Goal: Obtain resource: Obtain resource

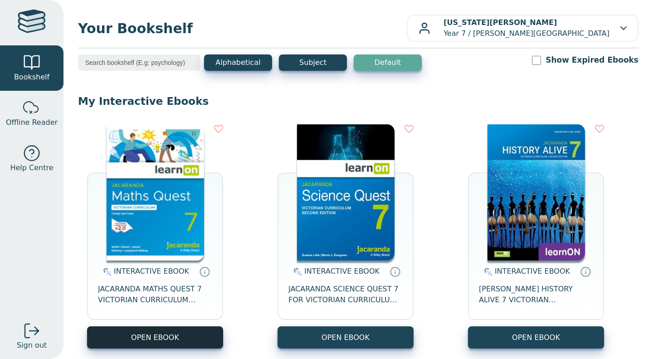
click at [138, 341] on button "OPEN EBOOK" at bounding box center [155, 337] width 136 height 22
click at [202, 329] on button "OPEN EBOOK" at bounding box center [155, 337] width 136 height 22
click at [192, 329] on button "OPEN EBOOK" at bounding box center [155, 337] width 136 height 22
click at [164, 333] on button "OPEN EBOOK" at bounding box center [155, 337] width 136 height 22
